Goal: Task Accomplishment & Management: Use online tool/utility

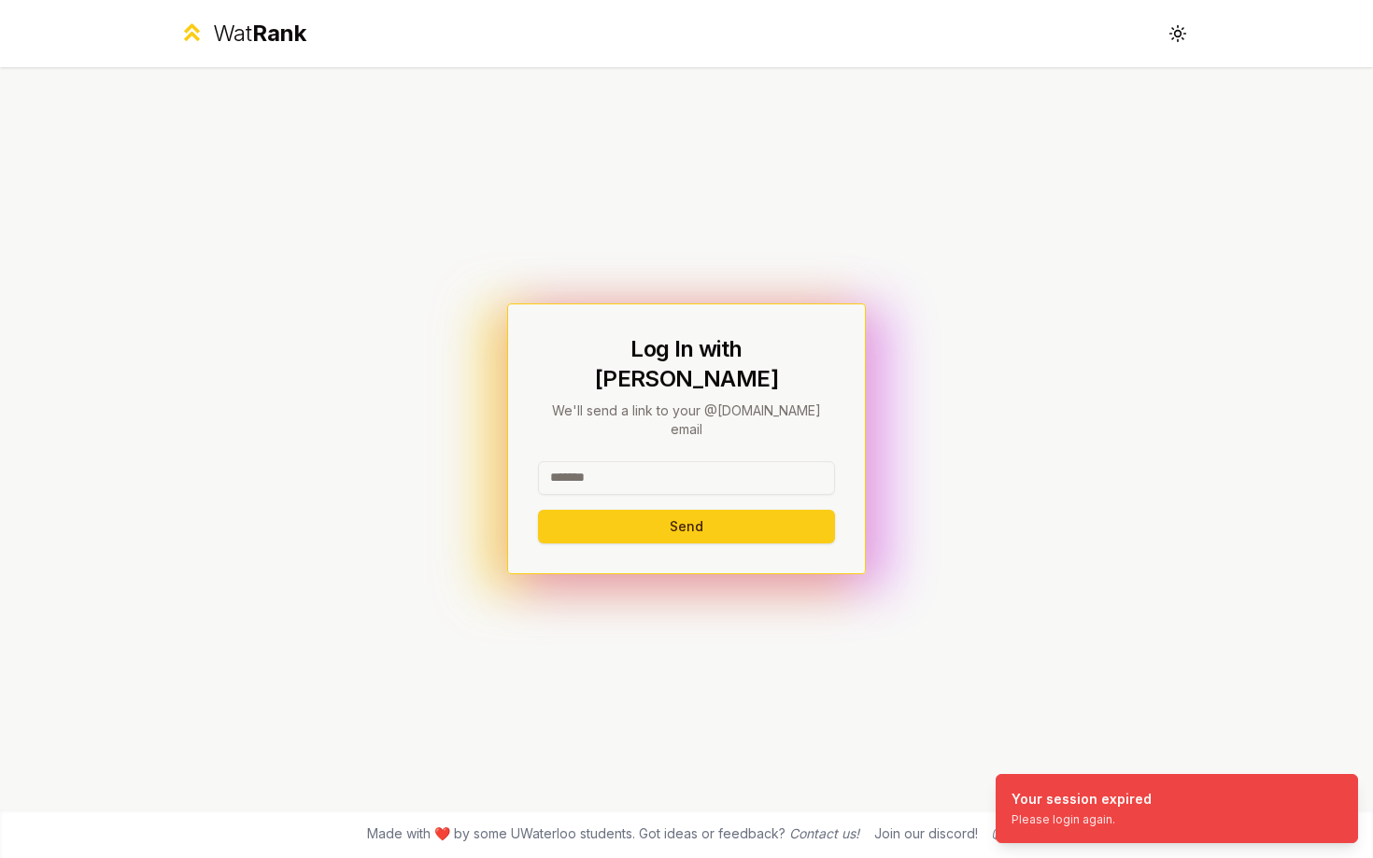
click at [789, 481] on div "Send" at bounding box center [686, 502] width 297 height 82
click at [789, 462] on input at bounding box center [686, 478] width 297 height 34
type input "******"
click at [538, 510] on button "Send" at bounding box center [686, 527] width 297 height 34
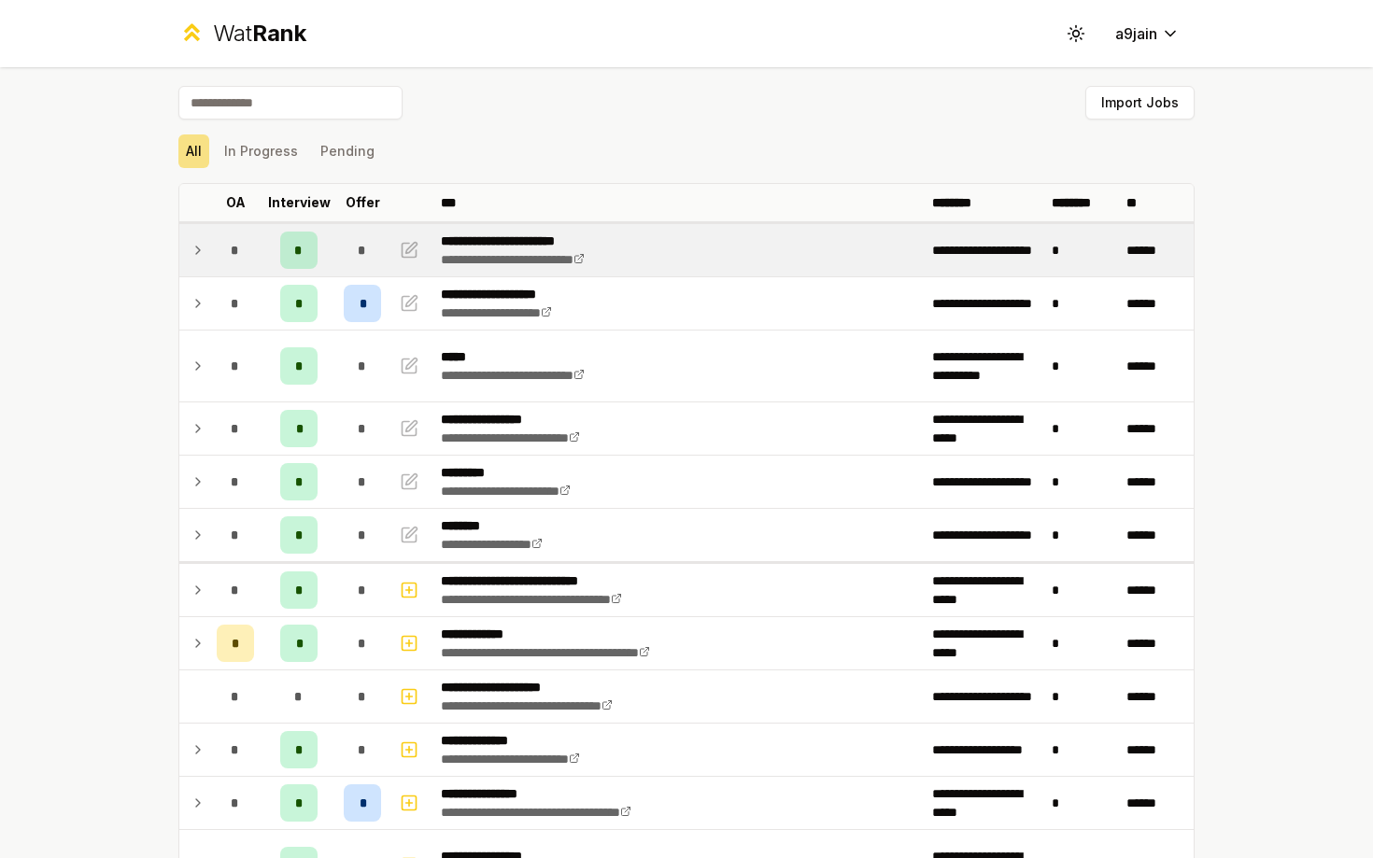
click at [197, 249] on icon at bounding box center [198, 250] width 15 height 22
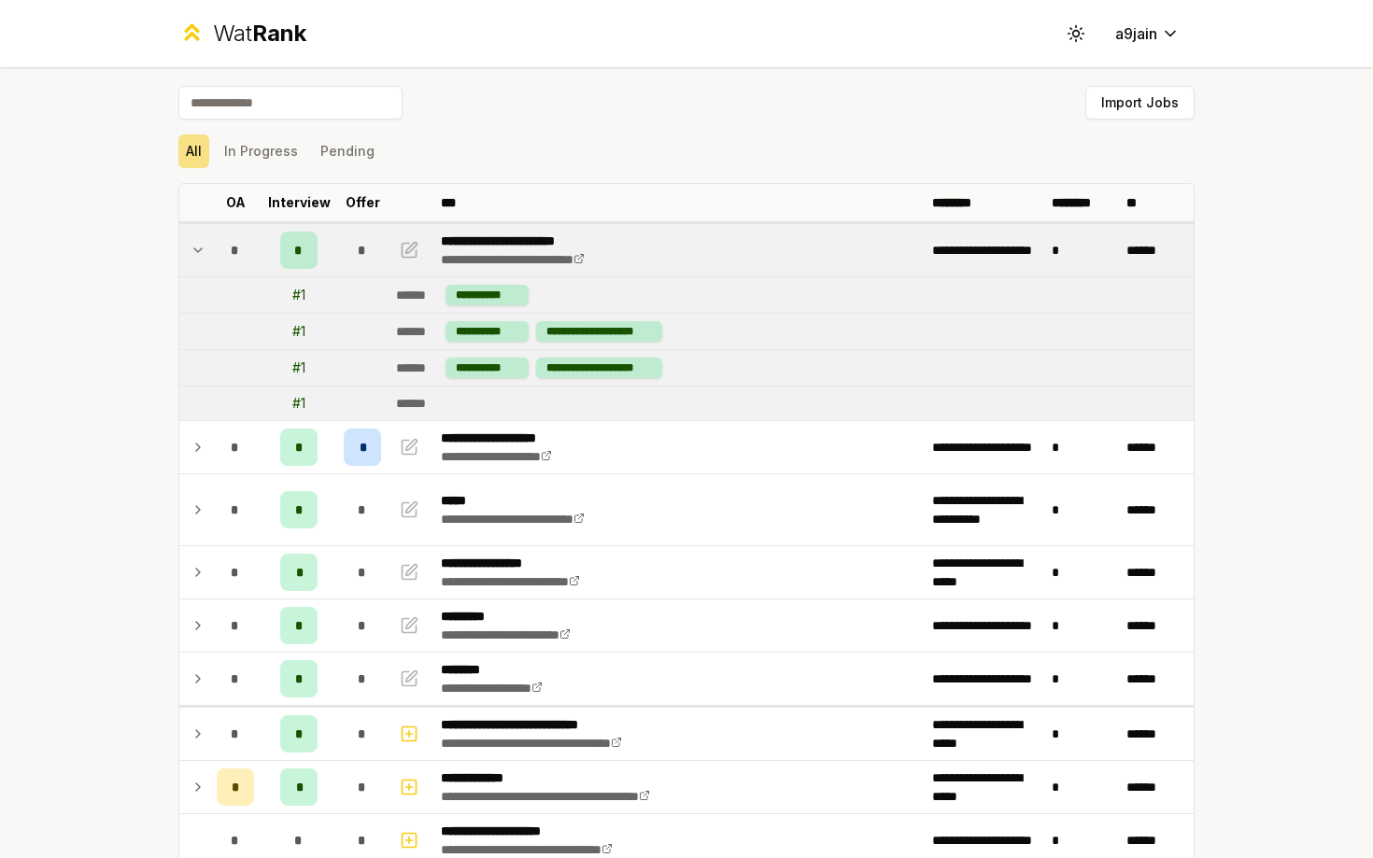
click at [197, 248] on icon at bounding box center [198, 250] width 15 height 22
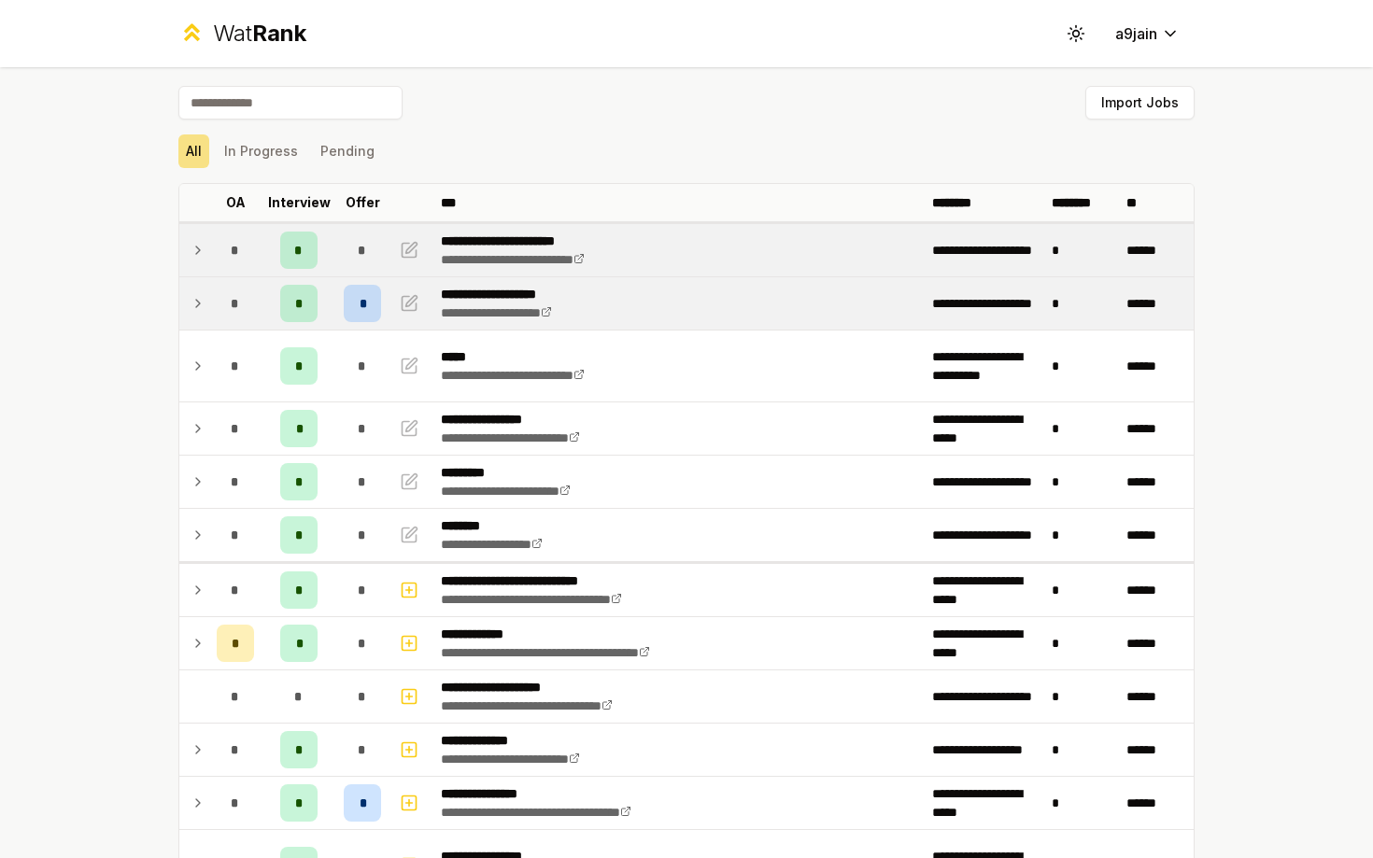
click at [198, 290] on td at bounding box center [194, 303] width 30 height 52
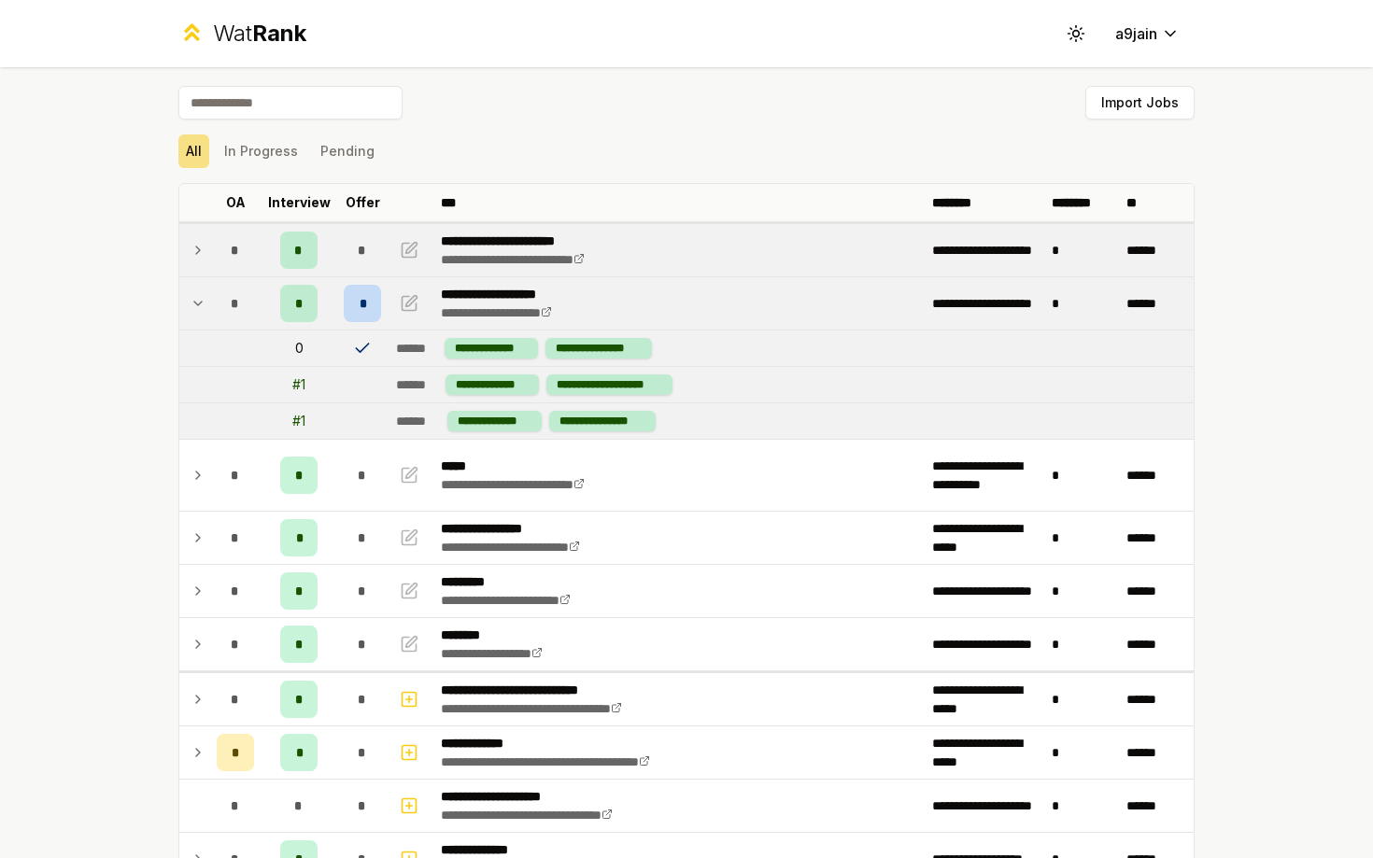
click at [199, 290] on td at bounding box center [194, 303] width 30 height 52
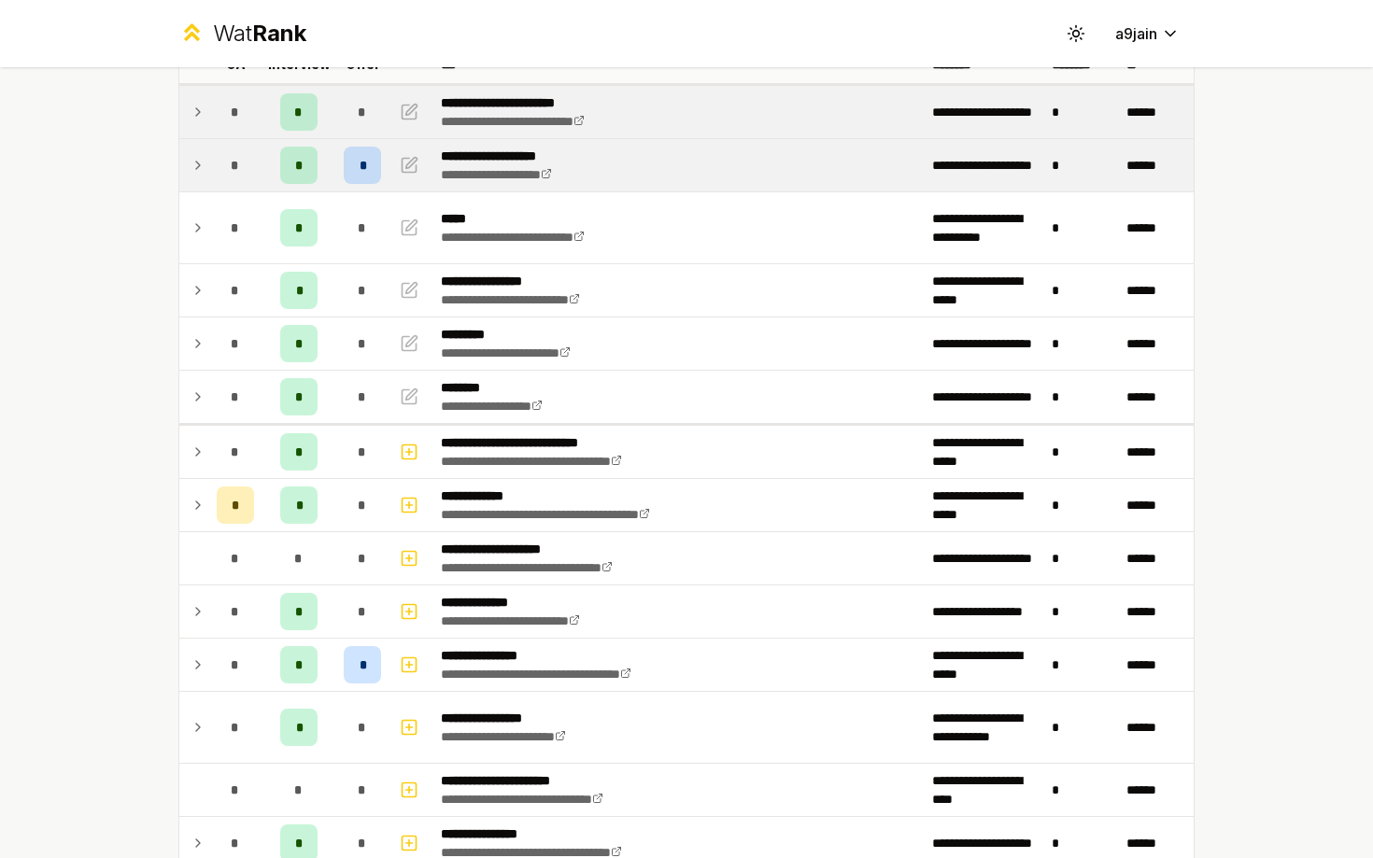
scroll to position [290, 0]
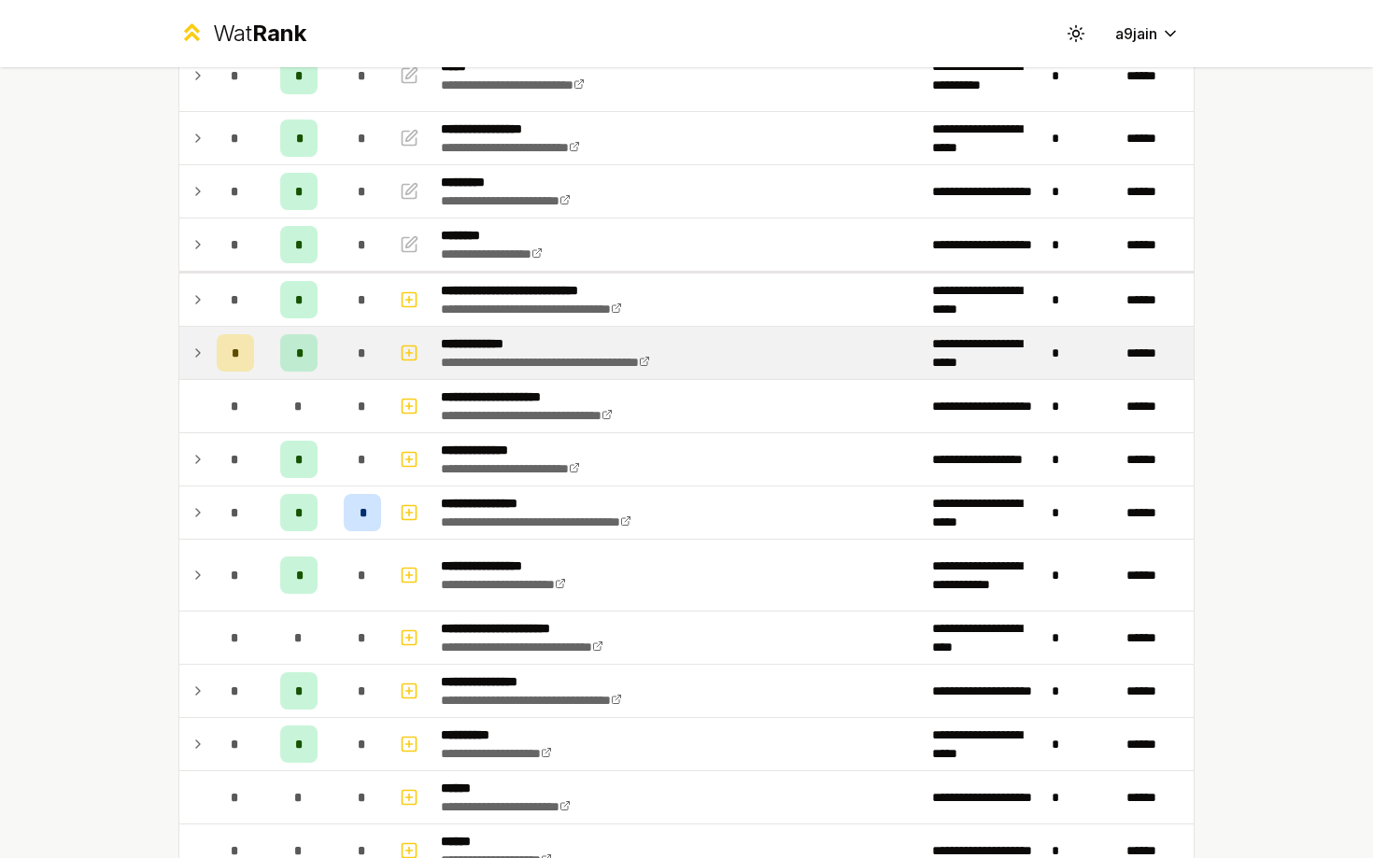
click at [205, 362] on td at bounding box center [194, 353] width 30 height 52
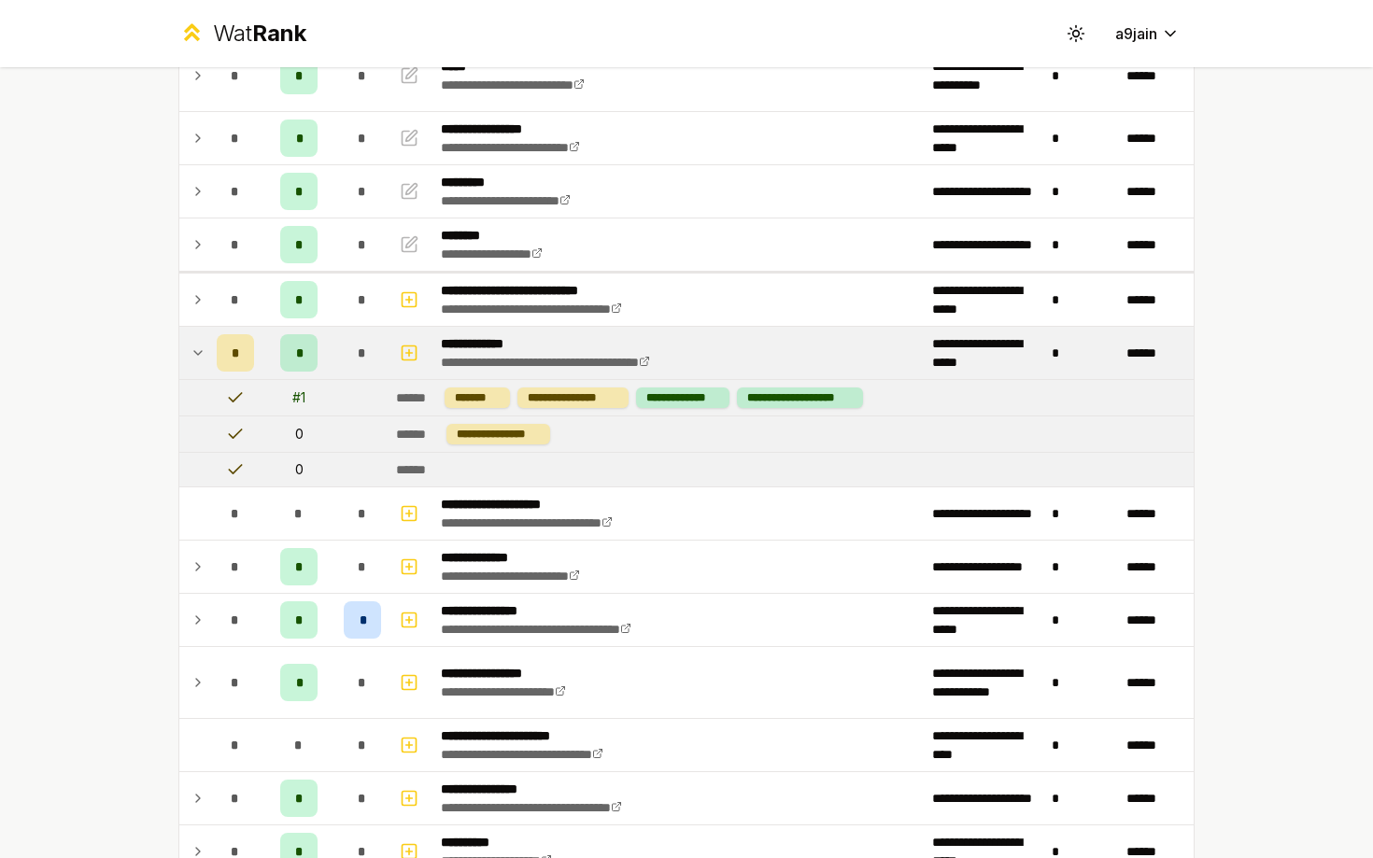
click at [206, 362] on td at bounding box center [194, 353] width 30 height 52
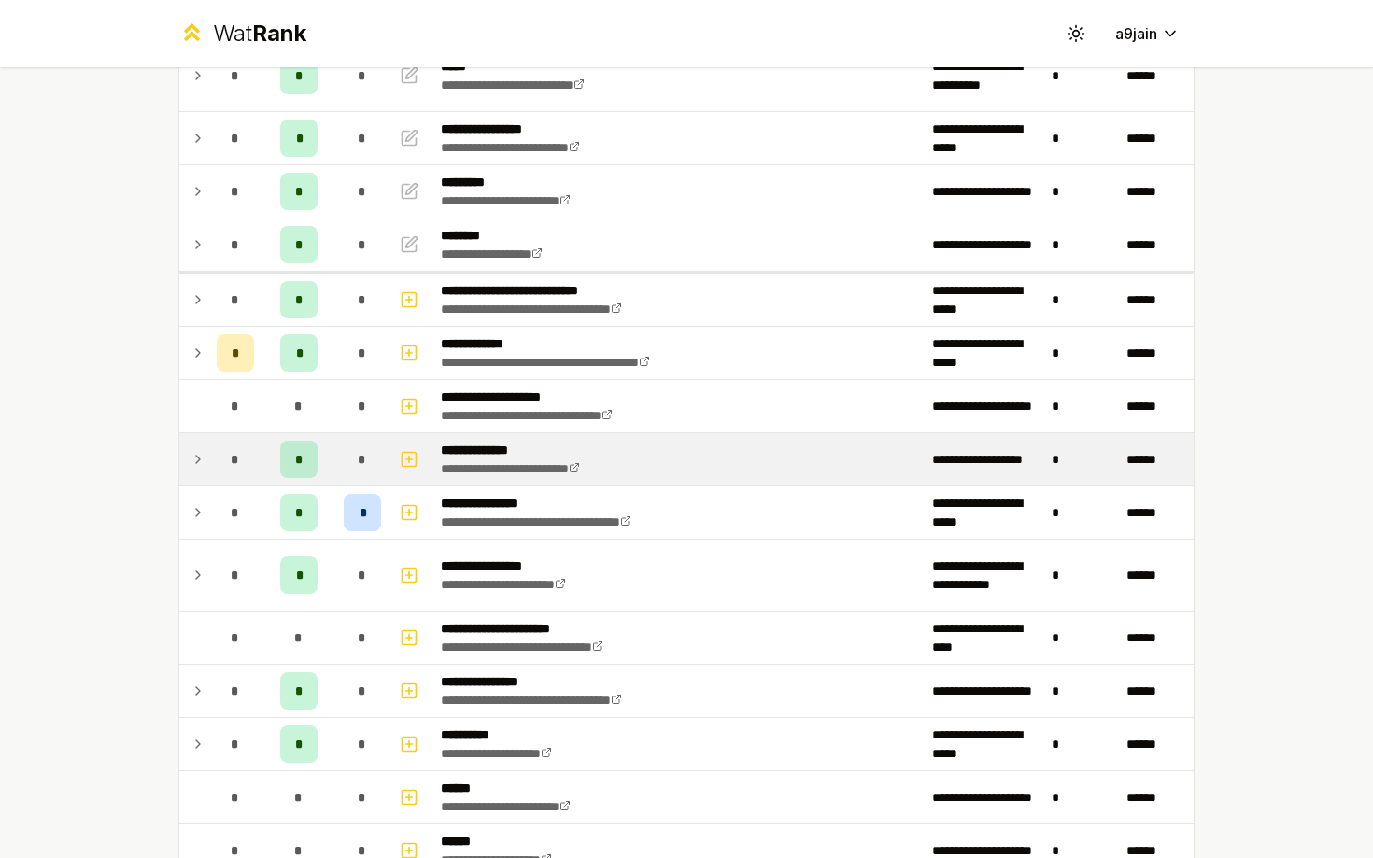
click at [199, 456] on icon at bounding box center [198, 459] width 15 height 22
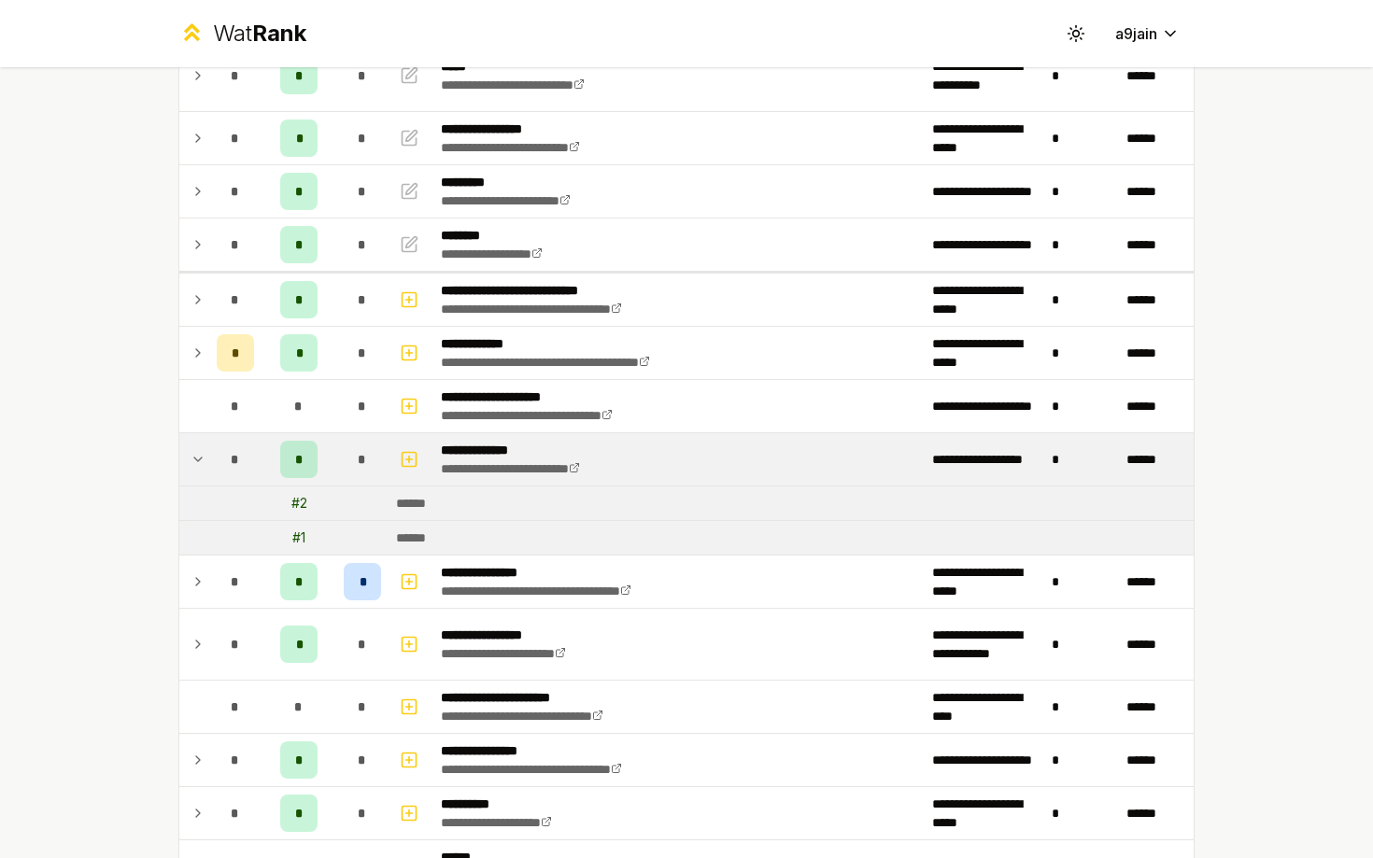
click at [199, 456] on icon at bounding box center [198, 459] width 15 height 22
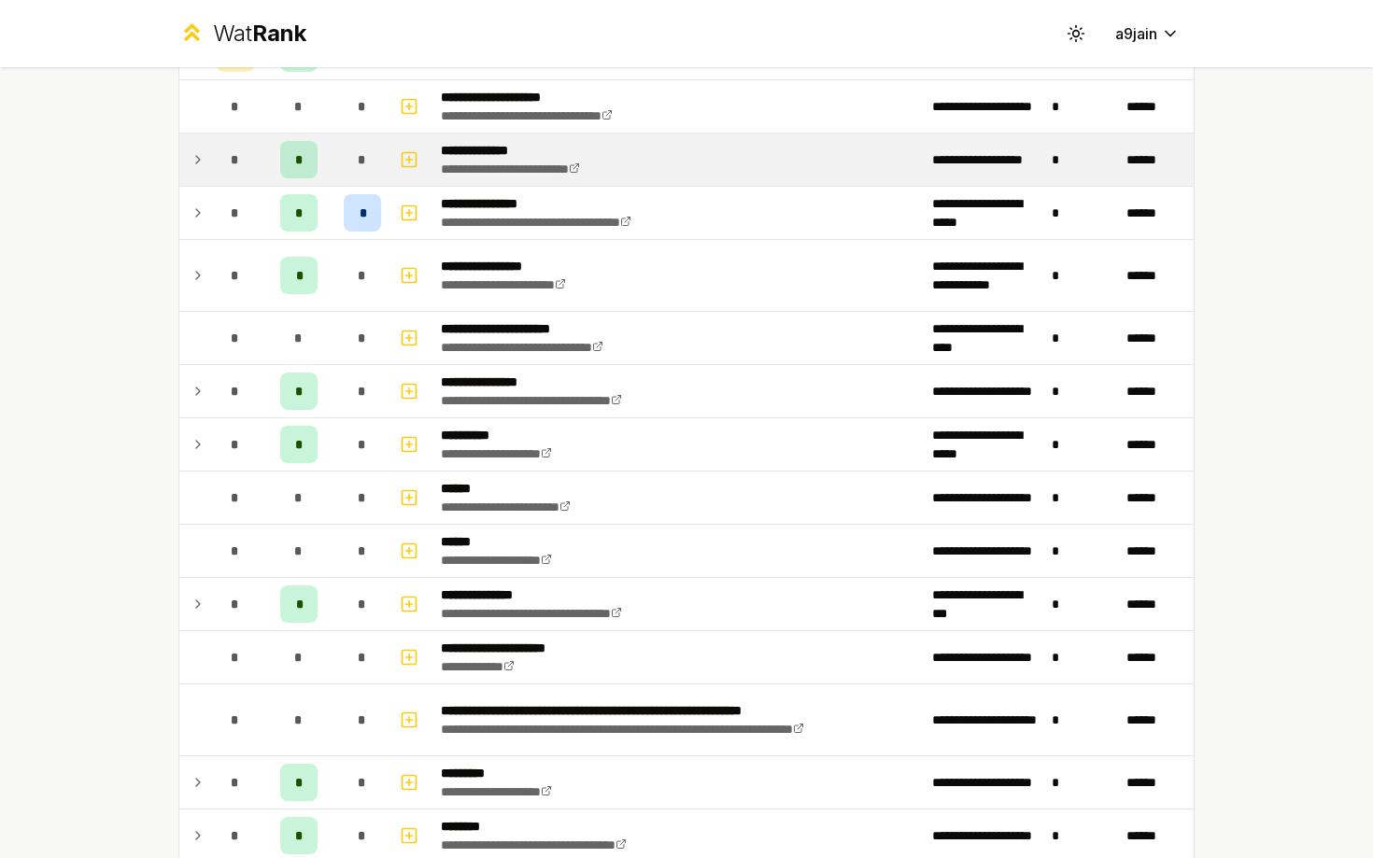
scroll to position [611, 0]
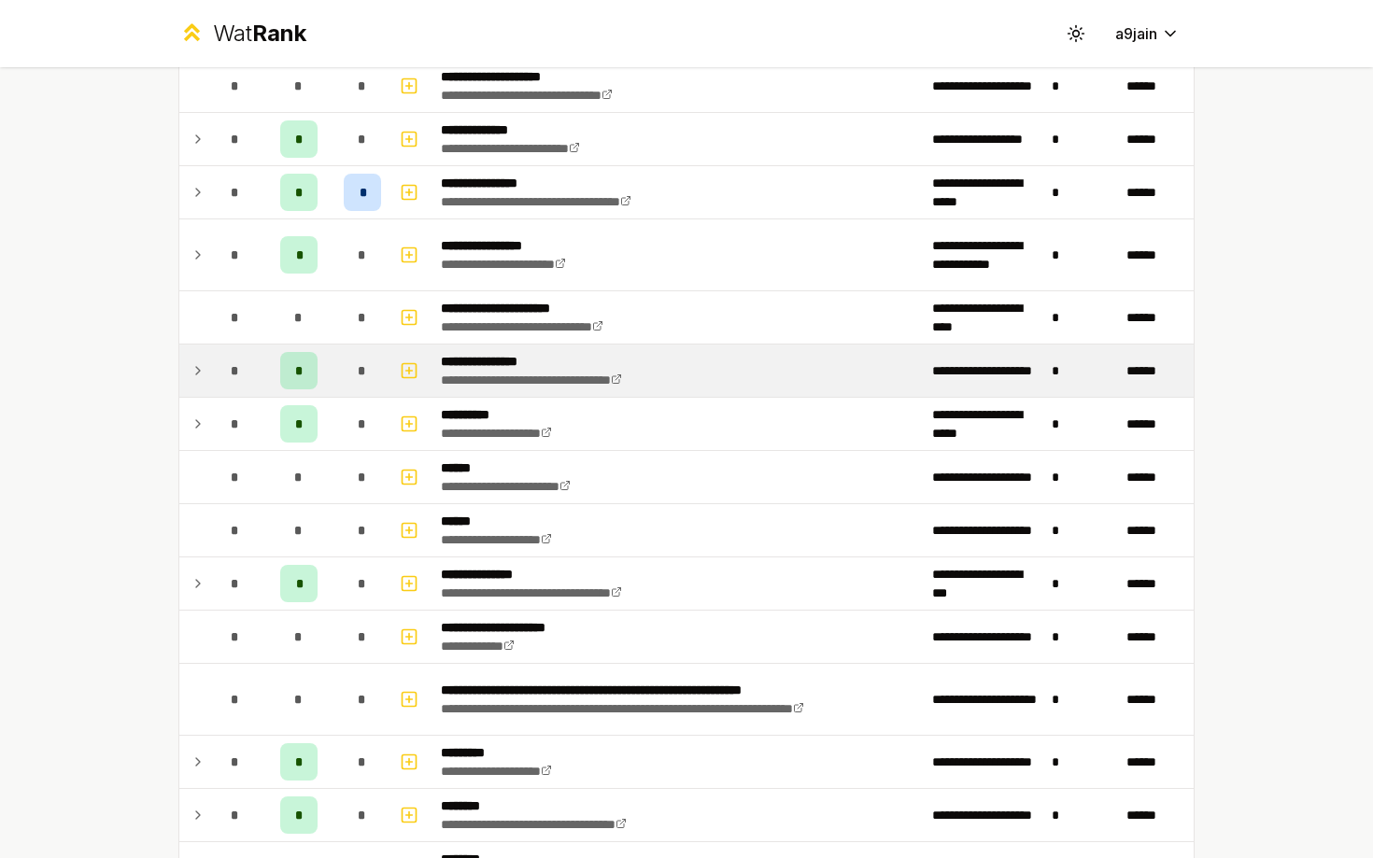
click at [206, 386] on td at bounding box center [194, 371] width 30 height 52
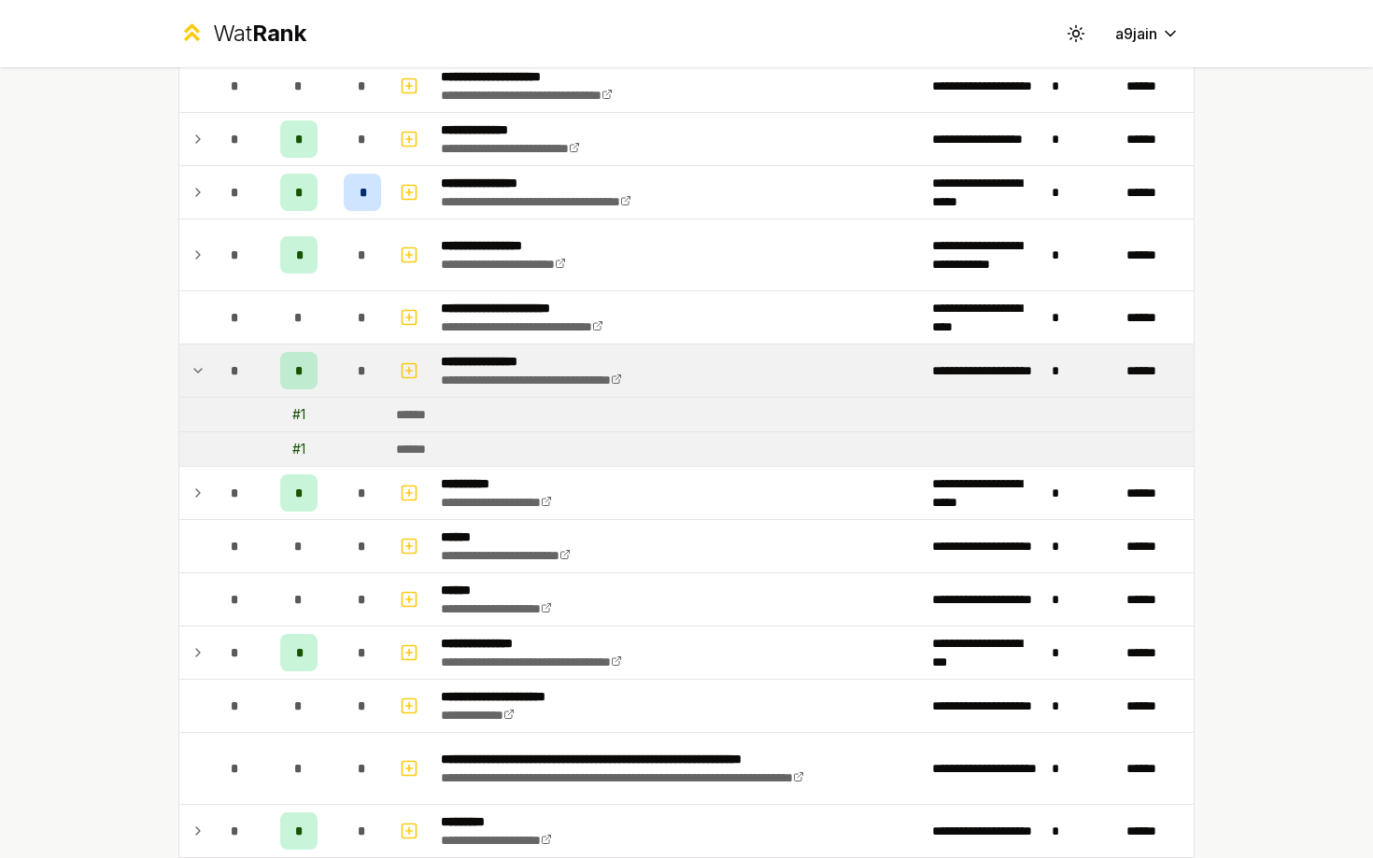
click at [207, 386] on td at bounding box center [194, 371] width 30 height 52
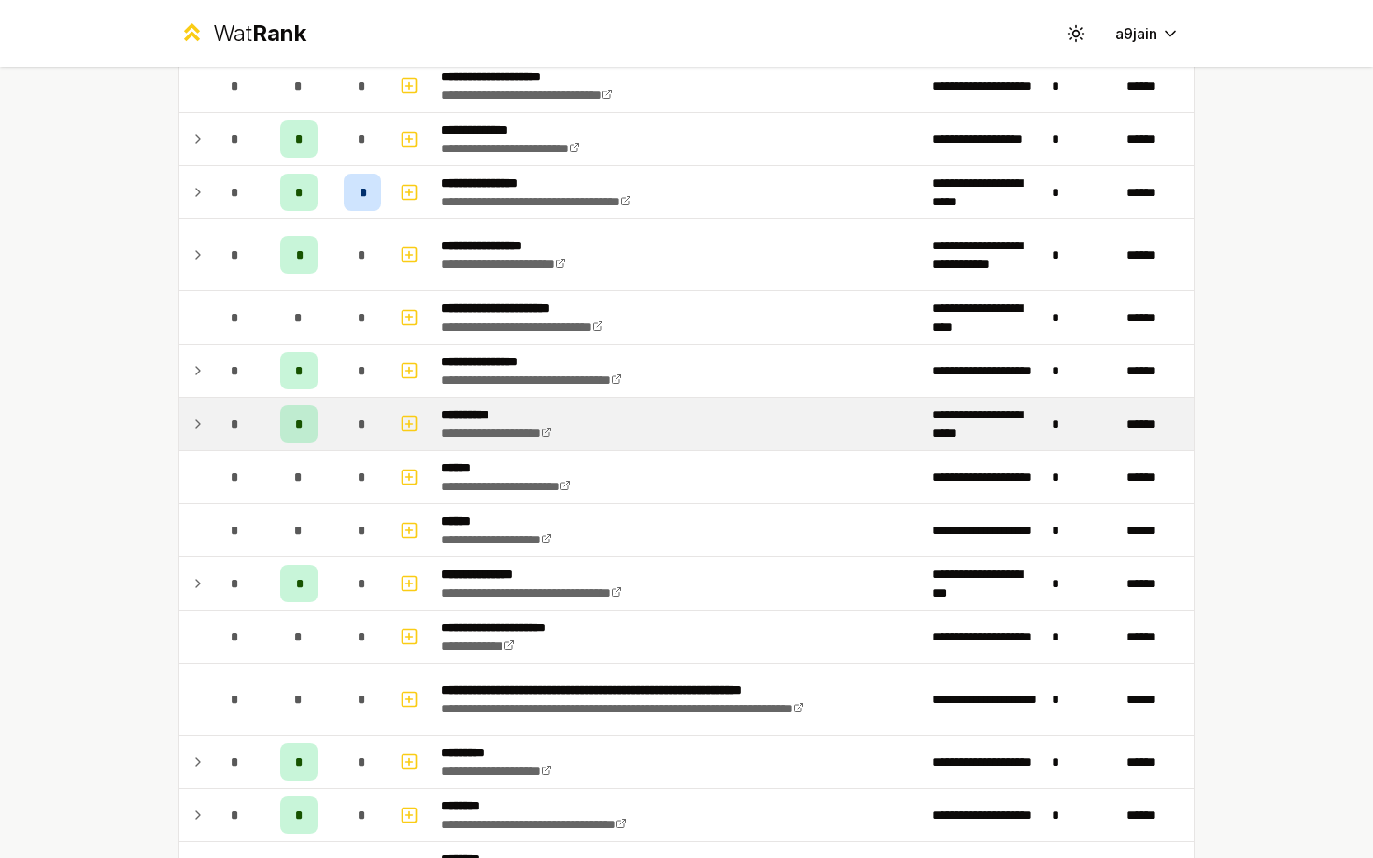
click at [207, 413] on td at bounding box center [194, 424] width 30 height 52
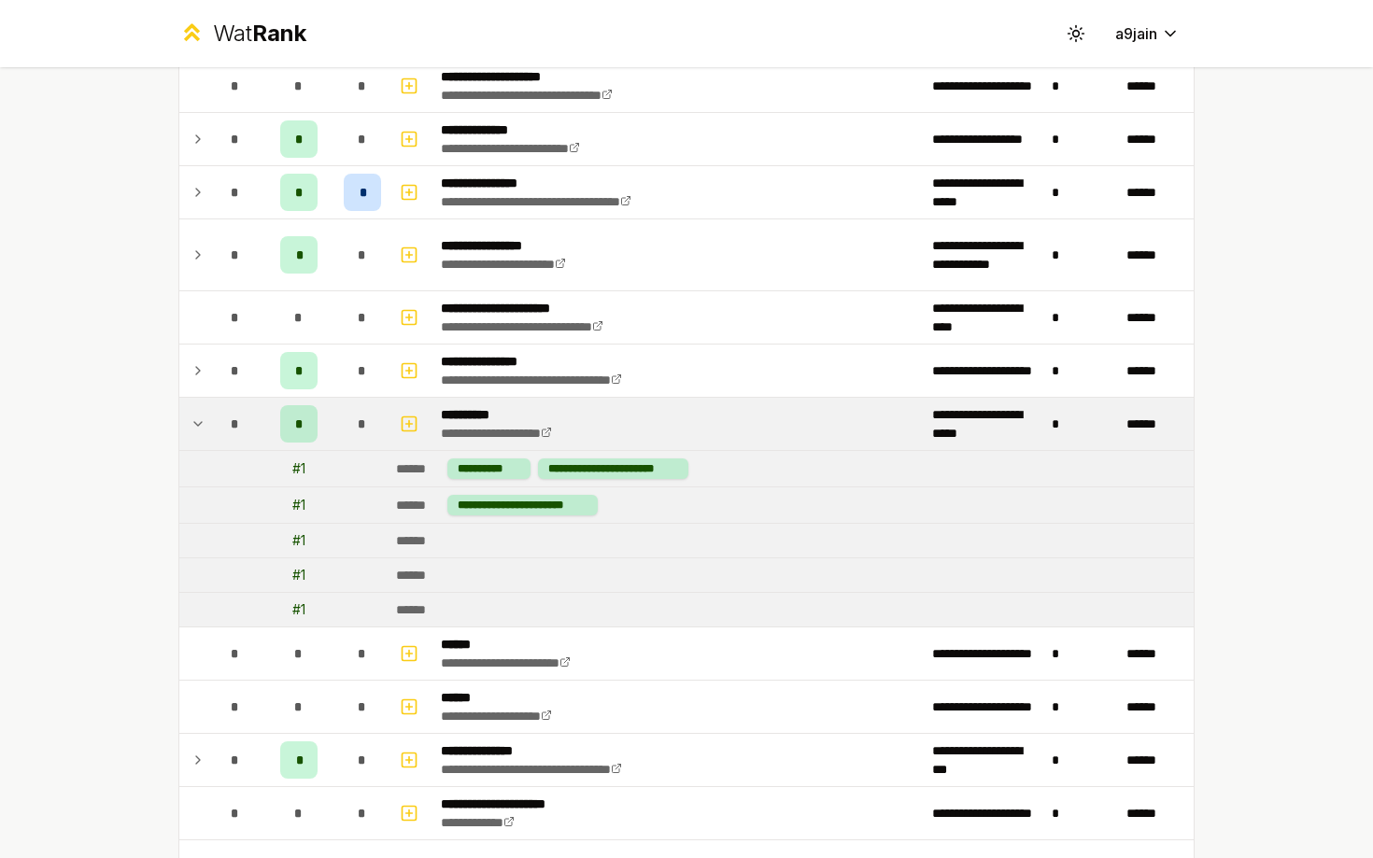
click at [207, 412] on td at bounding box center [194, 424] width 30 height 52
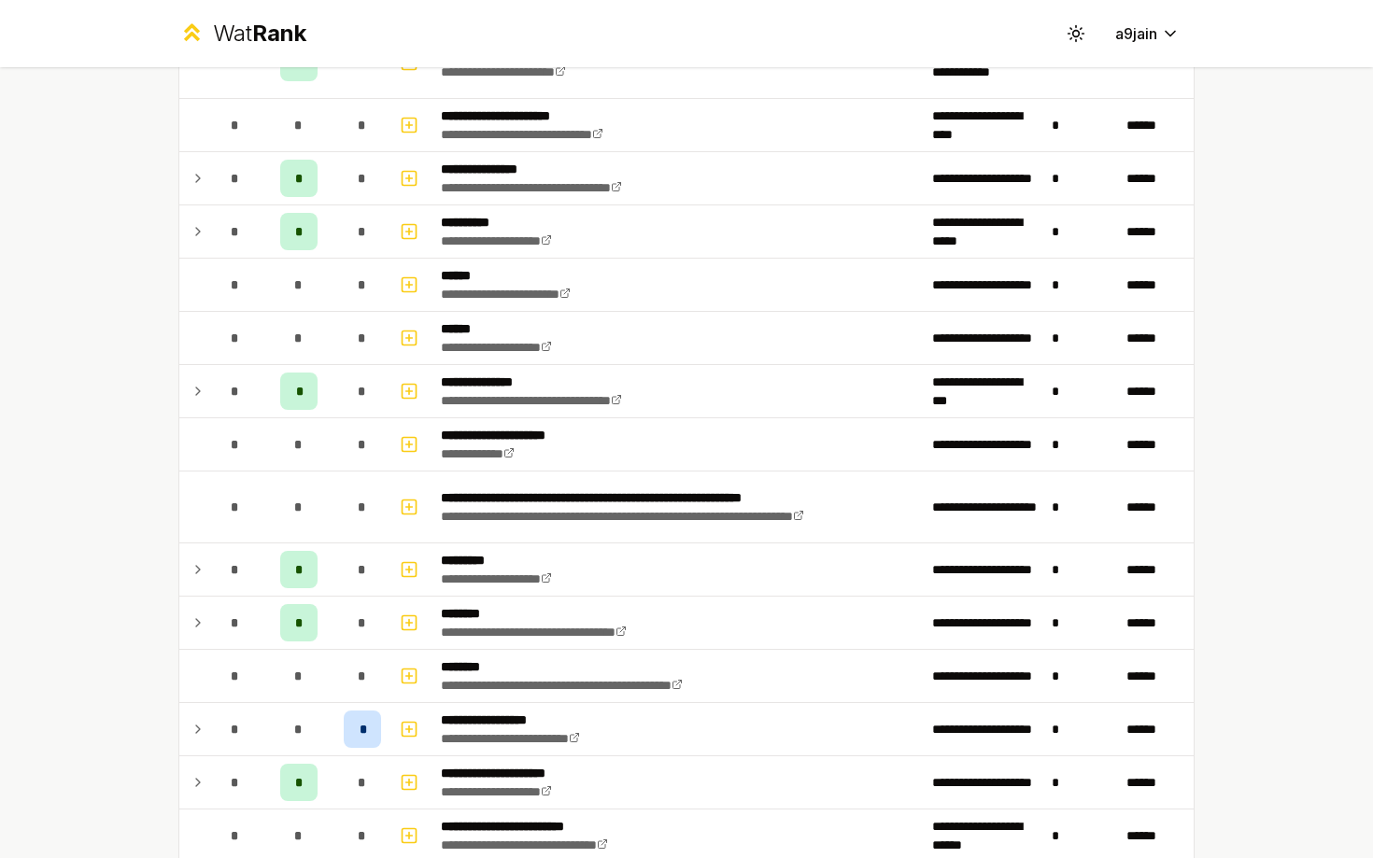
scroll to position [996, 0]
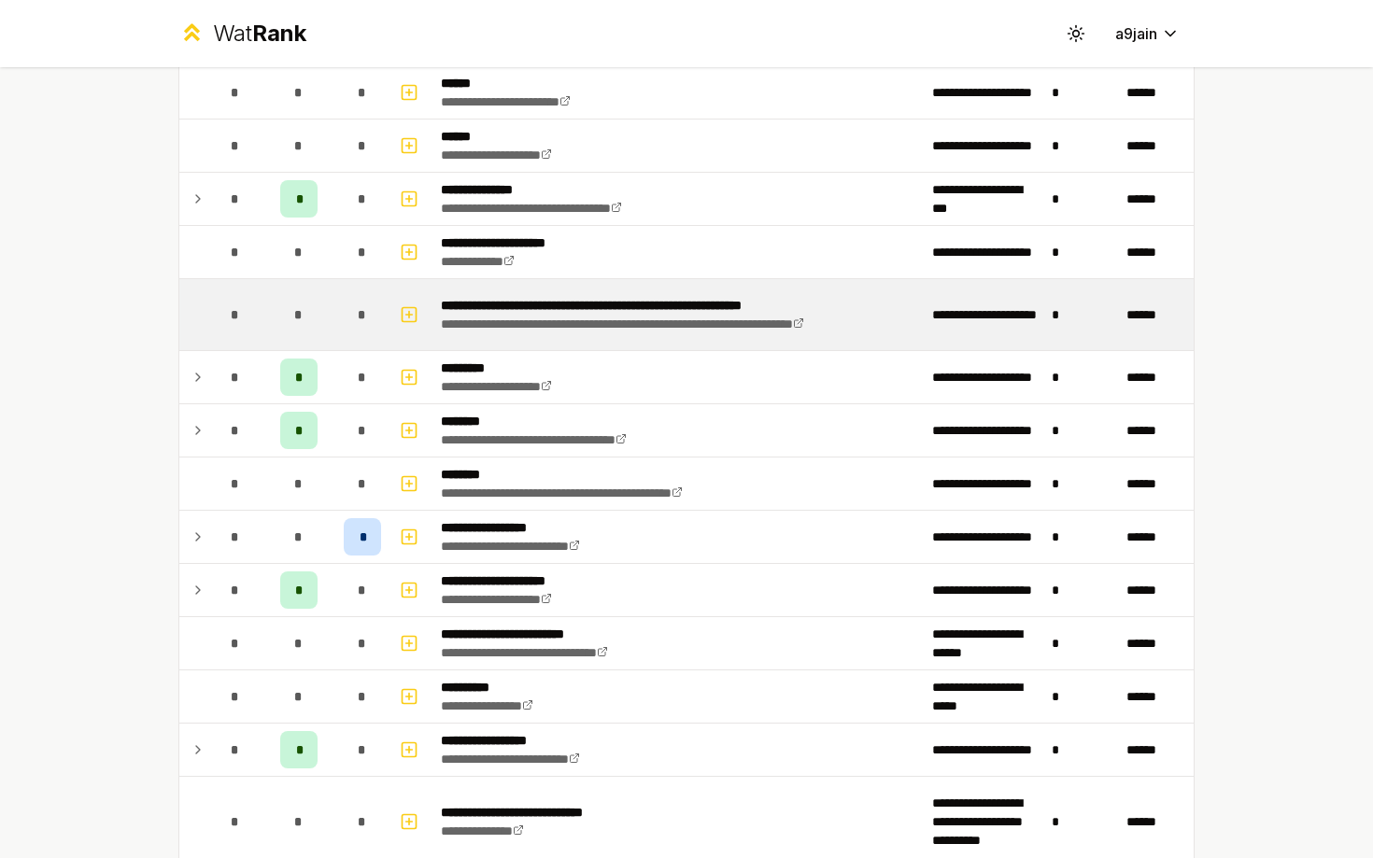
click at [371, 300] on div "*" at bounding box center [362, 314] width 37 height 37
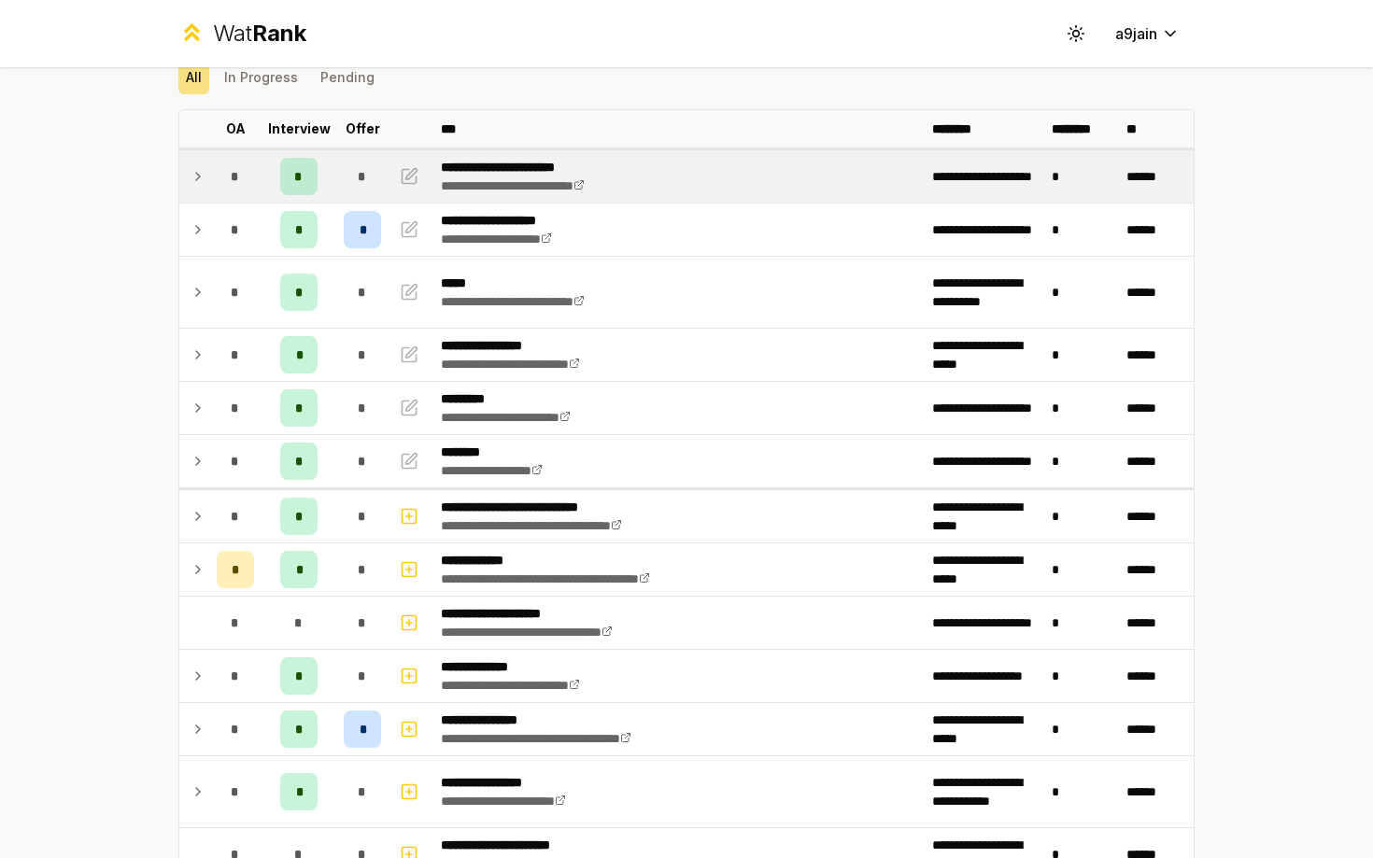
scroll to position [0, 0]
